Goal: Task Accomplishment & Management: Manage account settings

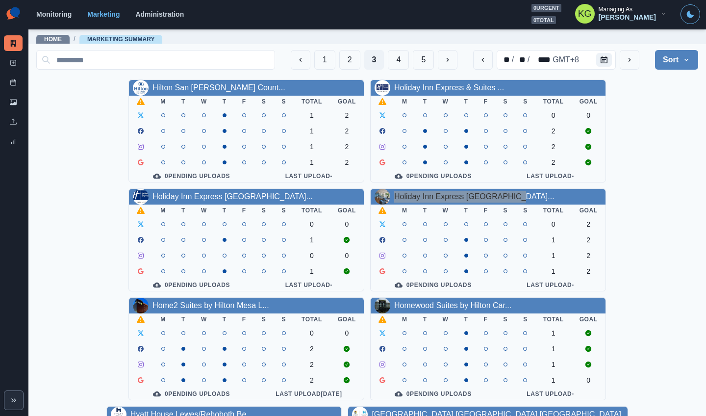
scroll to position [12, 0]
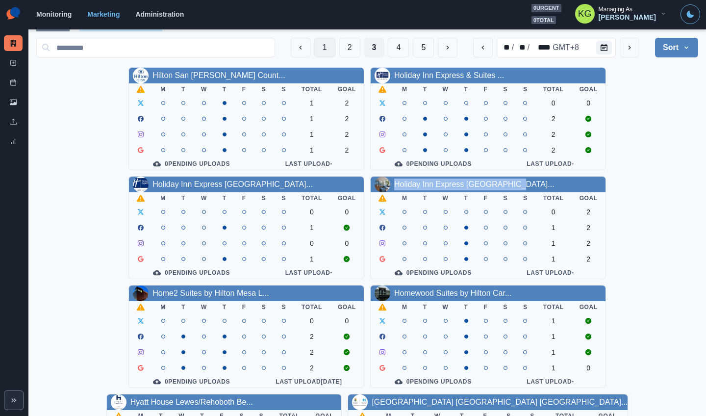
click at [314, 51] on button "1" at bounding box center [324, 48] width 21 height 20
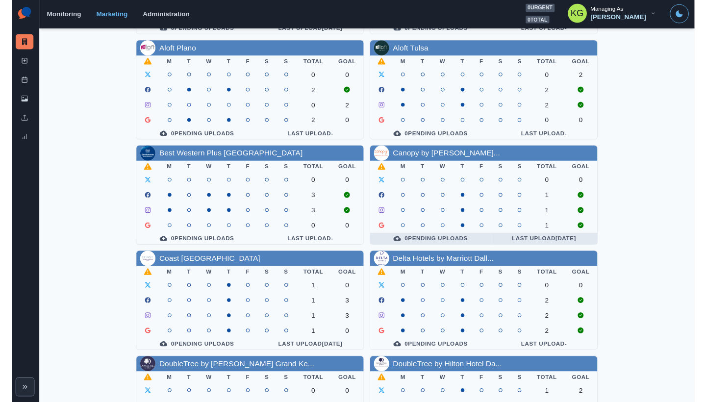
scroll to position [178, 0]
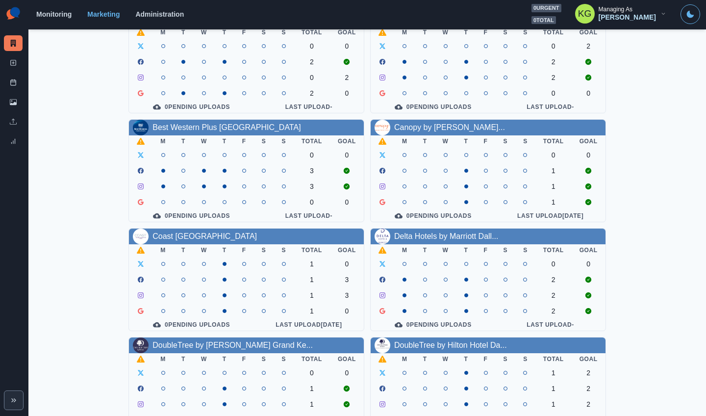
click at [634, 97] on div "Allegria Hotel M T W T F S S Total Goal 0 0 1 3 1 3 1 0 0 Pending Uploads Last …" at bounding box center [367, 224] width 662 height 647
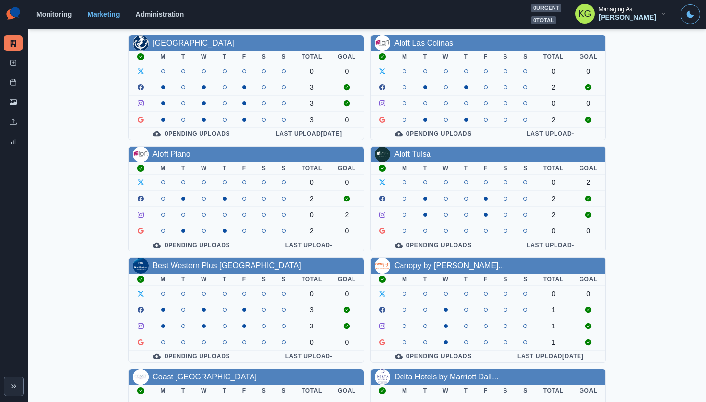
scroll to position [160, 0]
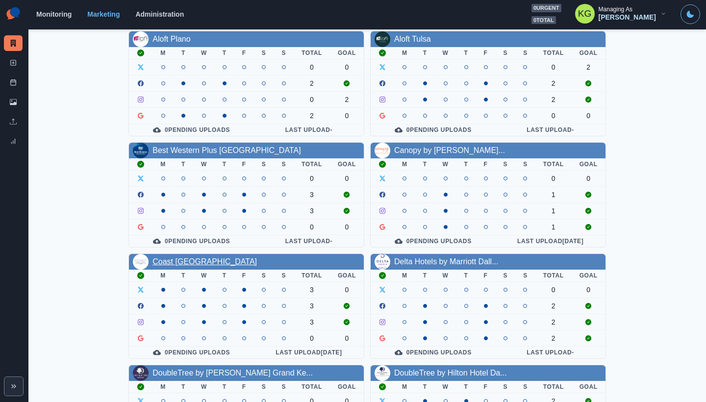
click at [218, 259] on link "Coast [GEOGRAPHIC_DATA]" at bounding box center [204, 261] width 104 height 8
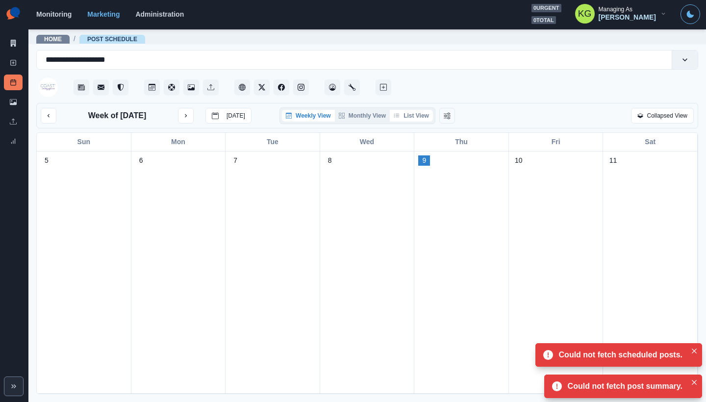
click at [423, 115] on button "List View" at bounding box center [411, 116] width 43 height 12
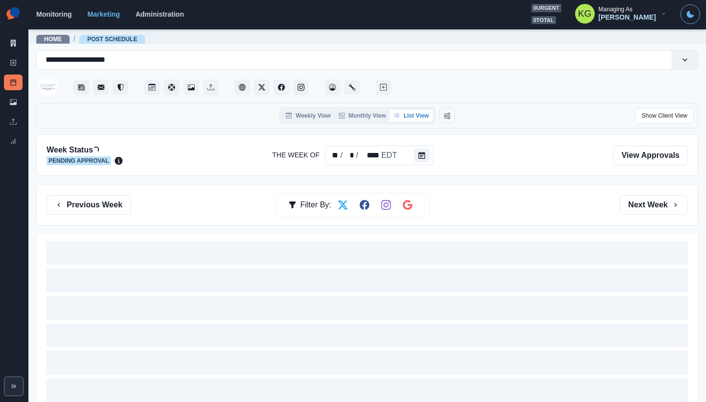
click at [423, 115] on button "List View" at bounding box center [411, 116] width 43 height 12
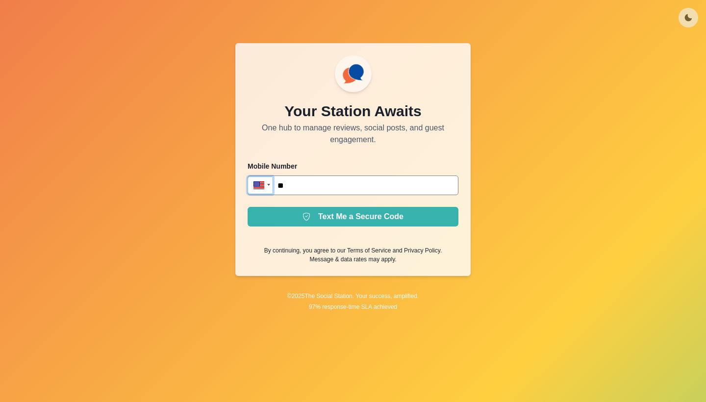
click at [266, 191] on div at bounding box center [260, 186] width 25 height 20
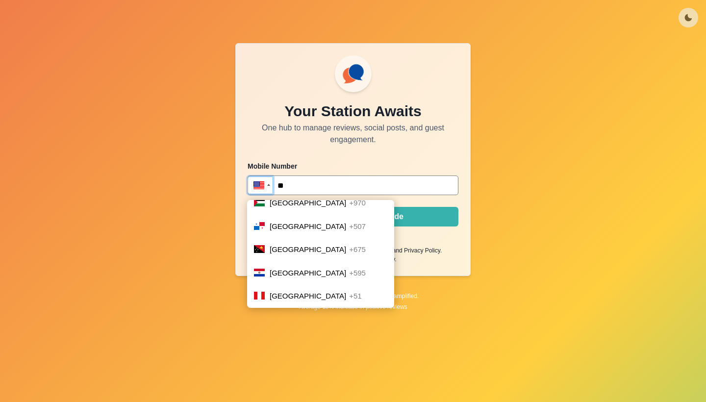
scroll to position [3378, 0]
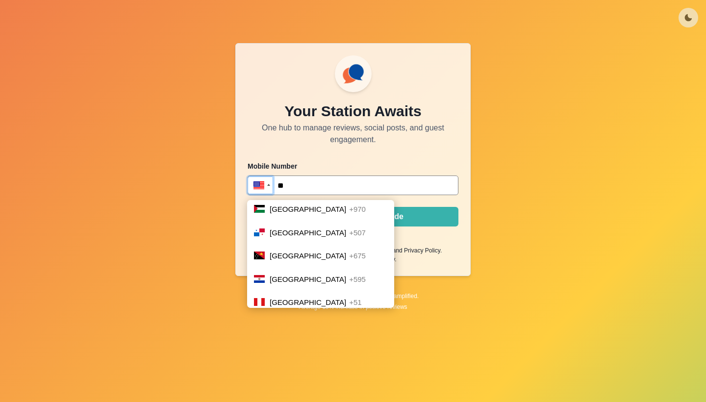
click at [274, 322] on span "Philippines" at bounding box center [308, 326] width 76 height 8
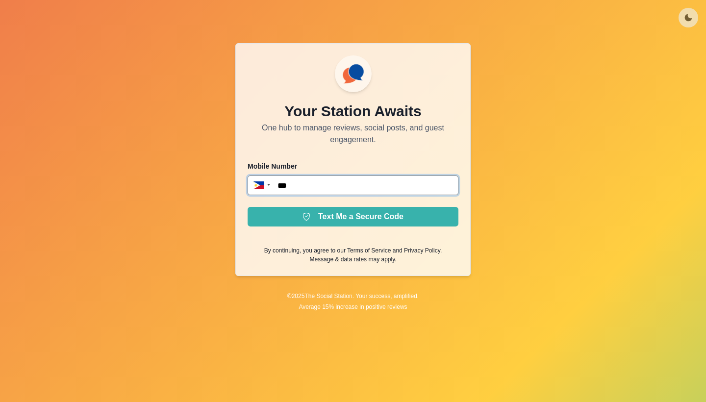
click at [338, 184] on input "***" at bounding box center [353, 186] width 211 height 20
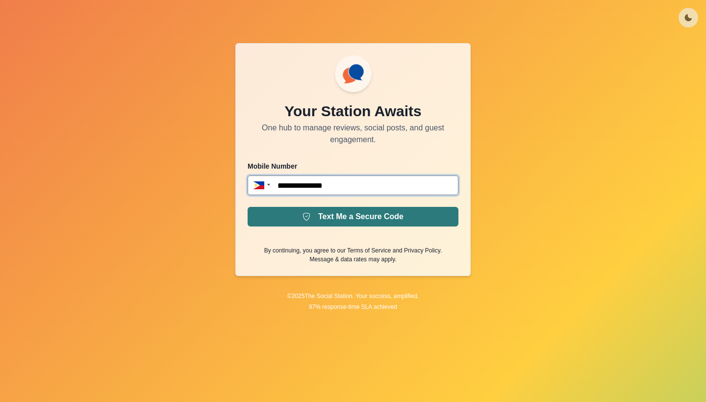
type input "**********"
click at [366, 208] on button "Text Me a Secure Code" at bounding box center [353, 217] width 211 height 20
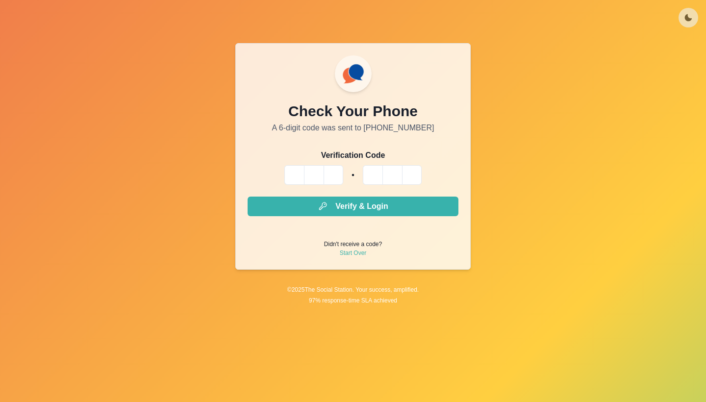
click at [293, 169] on input "Please enter your pin code" at bounding box center [294, 175] width 20 height 20
type input "*"
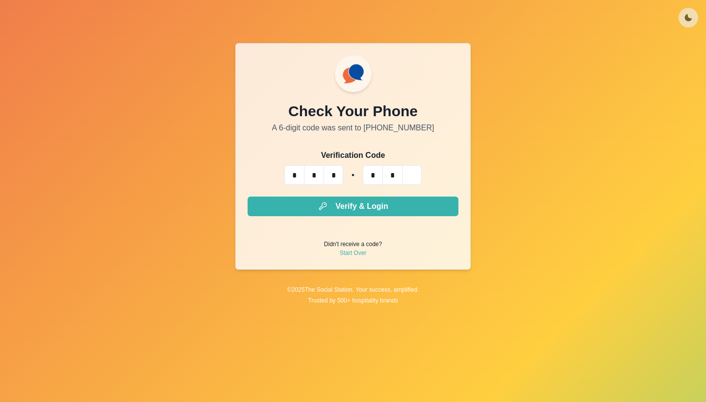
type input "*"
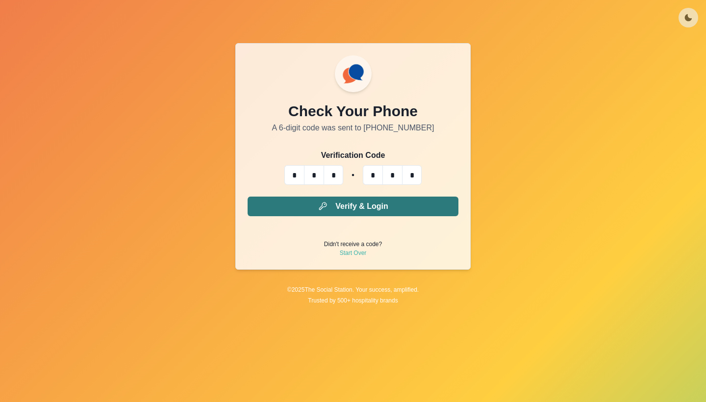
type input "*"
click at [327, 205] on icon "submit" at bounding box center [323, 206] width 10 height 10
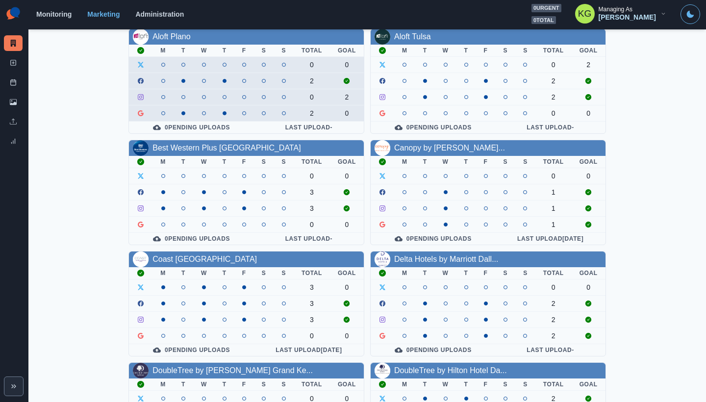
scroll to position [175, 0]
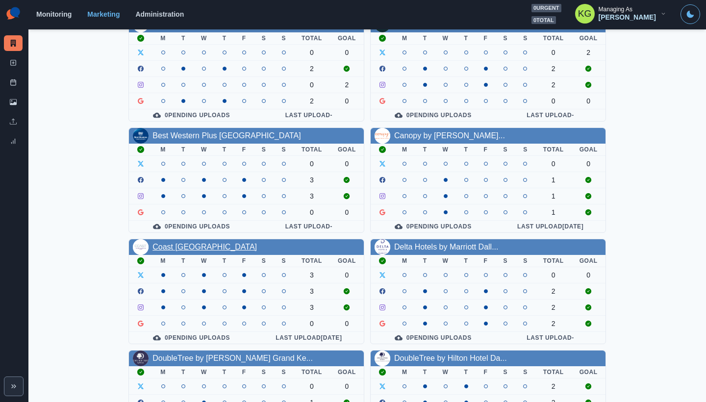
click at [223, 250] on link "Coast [GEOGRAPHIC_DATA]" at bounding box center [204, 247] width 104 height 8
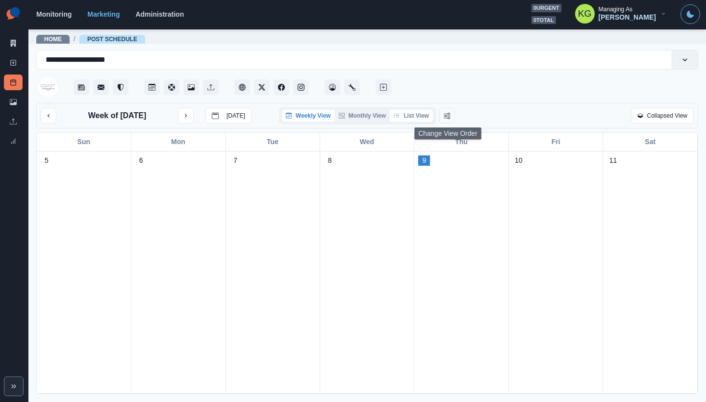
click at [429, 113] on button "List View" at bounding box center [411, 116] width 43 height 12
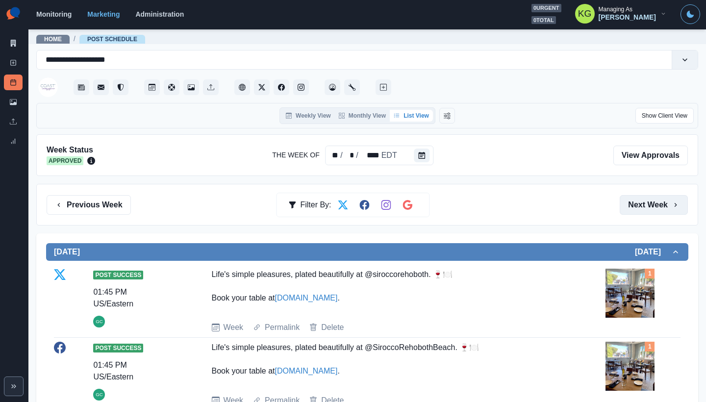
click at [633, 209] on button "Next Week" at bounding box center [654, 205] width 68 height 20
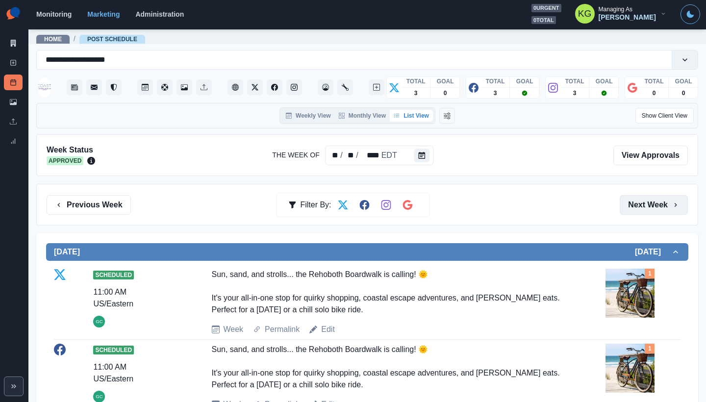
click at [658, 206] on button "Next Week" at bounding box center [654, 205] width 68 height 20
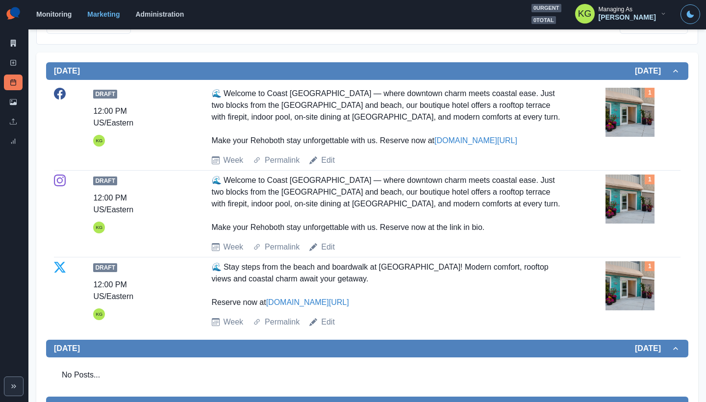
scroll to position [116, 0]
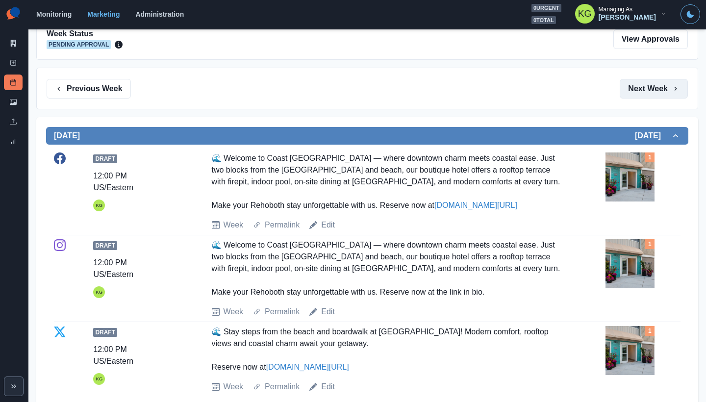
click at [662, 90] on button "Next Week" at bounding box center [654, 89] width 68 height 20
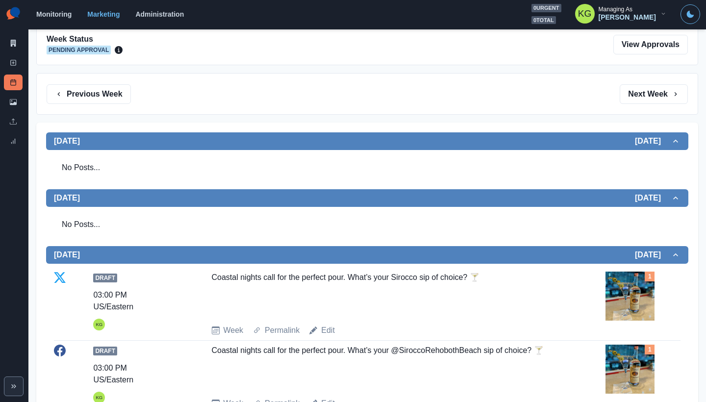
scroll to position [100, 0]
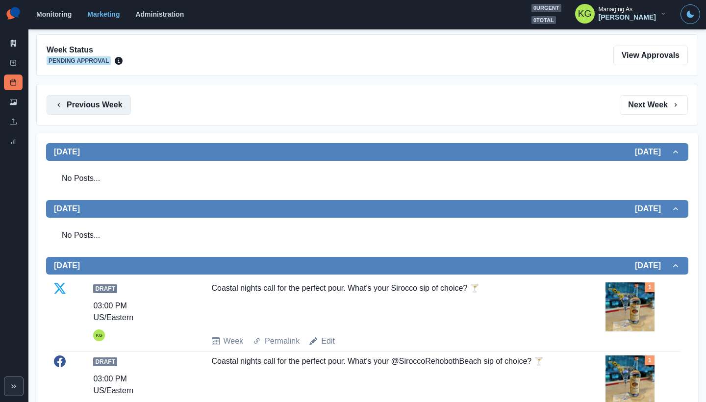
click at [108, 98] on button "Previous Week" at bounding box center [89, 105] width 84 height 20
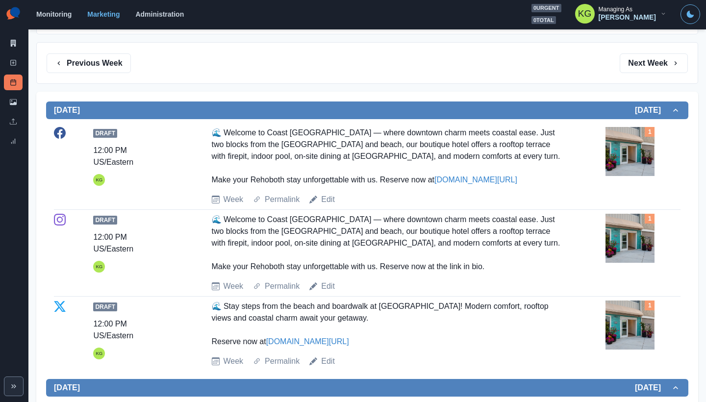
scroll to position [124, 0]
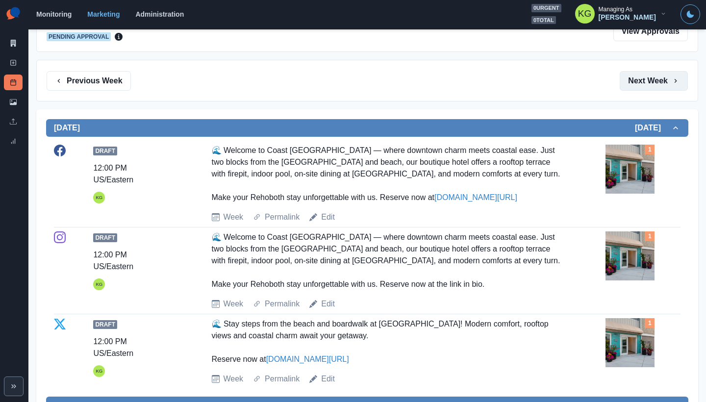
click at [672, 77] on icon "button" at bounding box center [676, 81] width 8 height 8
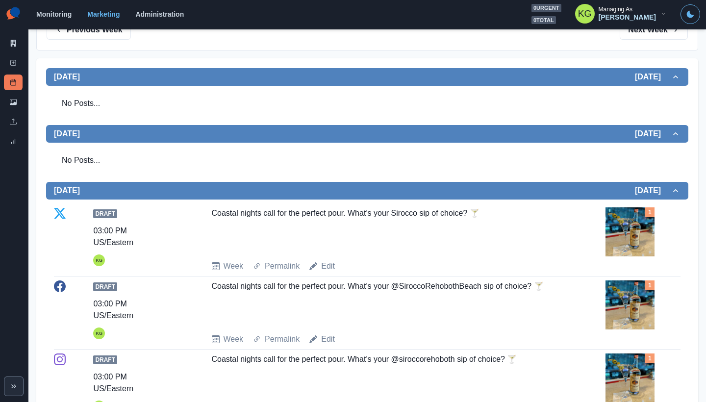
scroll to position [144, 0]
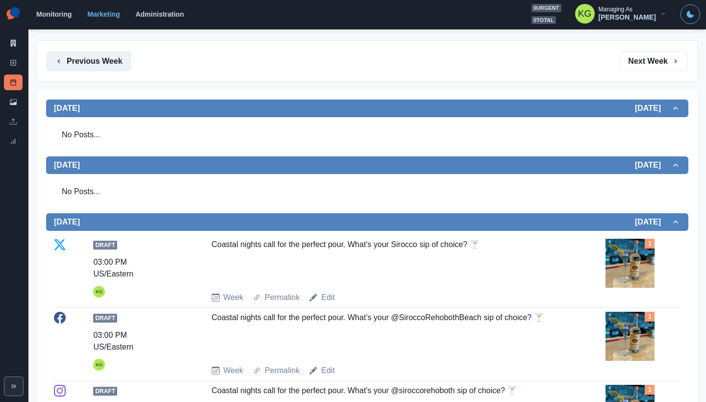
click at [117, 56] on button "Previous Week" at bounding box center [89, 61] width 84 height 20
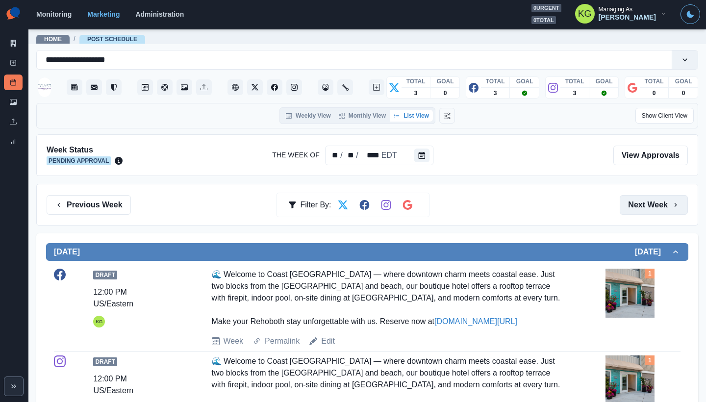
click at [641, 197] on button "Next Week" at bounding box center [654, 205] width 68 height 20
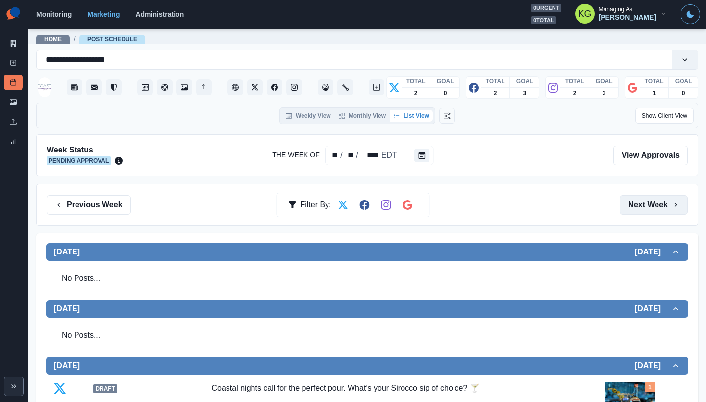
click at [641, 197] on button "Next Week" at bounding box center [654, 205] width 68 height 20
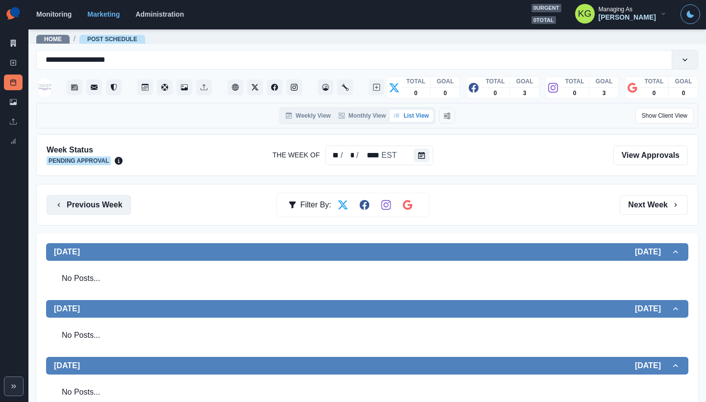
click at [106, 201] on button "Previous Week" at bounding box center [89, 205] width 84 height 20
